Goal: Entertainment & Leisure: Consume media (video, audio)

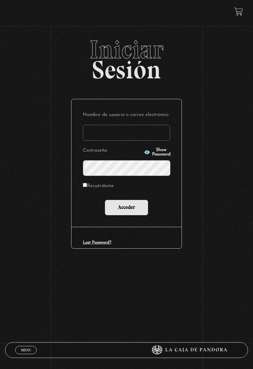
click at [117, 135] on input "Nombre de usuario o correo electrónico" at bounding box center [126, 133] width 87 height 16
type input "obandomarilyn731@gmail.com"
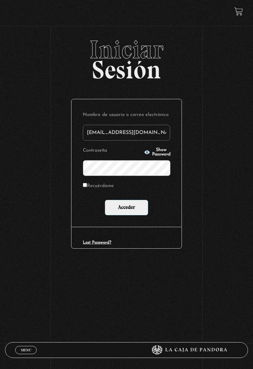
click at [105, 200] on input "Acceder" at bounding box center [127, 208] width 44 height 16
click at [123, 209] on input "Acceder" at bounding box center [127, 208] width 44 height 16
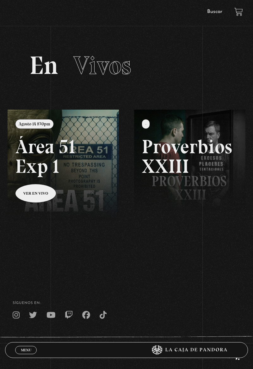
click at [19, 355] on div "Menu Cerrar" at bounding box center [75, 350] width 121 height 15
click at [28, 349] on span "Menu" at bounding box center [26, 350] width 10 height 4
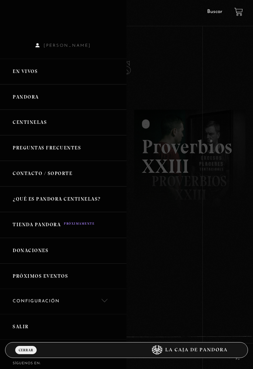
click at [32, 124] on link "Centinelas" at bounding box center [63, 123] width 126 height 26
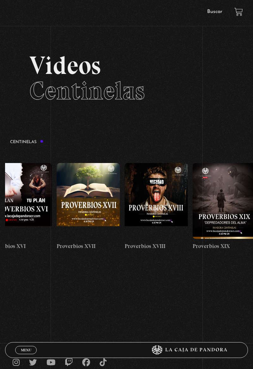
scroll to position [0, 1241]
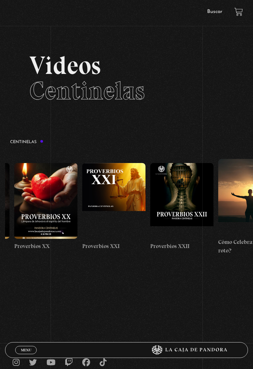
scroll to position [0, 1470]
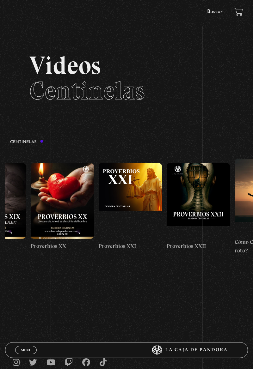
click at [116, 193] on figure at bounding box center [130, 201] width 63 height 76
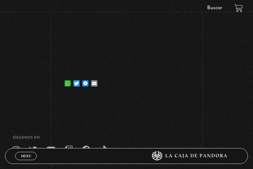
scroll to position [126, 0]
